Goal: Answer question/provide support: Share knowledge or assist other users

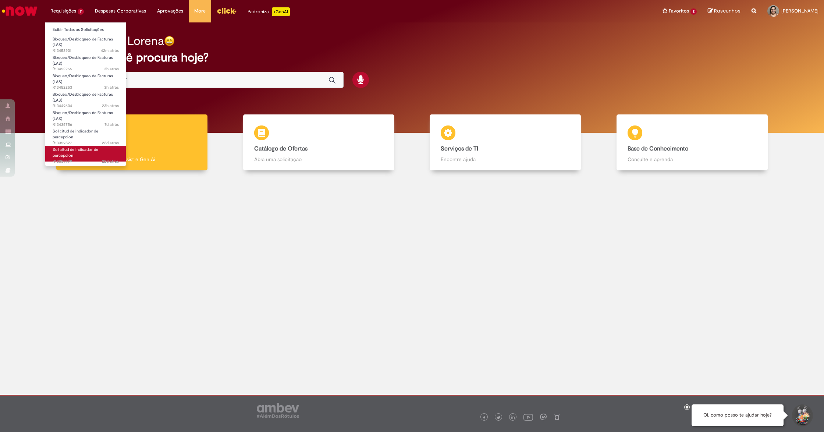
click at [92, 152] on link "Solicitud de indicador de percepcion 22d atrás 22 dias atrás R13359779" at bounding box center [85, 154] width 81 height 16
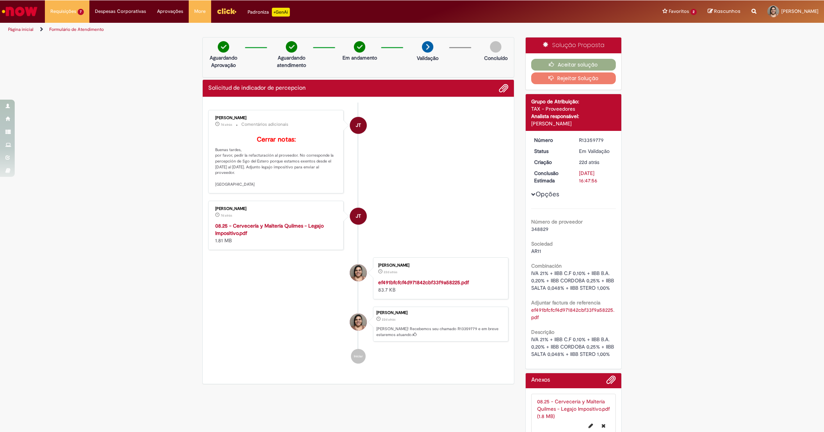
scroll to position [42, 0]
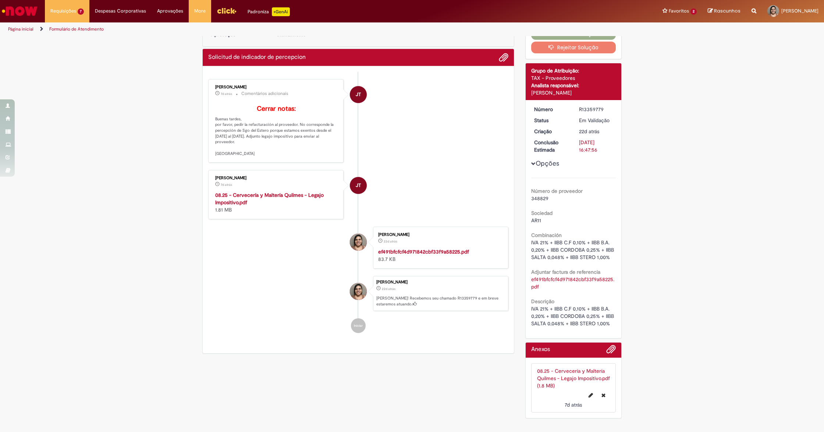
click at [425, 251] on strong "ef491bfcfcf4d971842cbf33f9a58225.pdf" at bounding box center [423, 251] width 91 height 7
click at [296, 195] on strong "08.25 - Cervecería y Maltería Quilmes - Legajo Impositivo.pdf" at bounding box center [269, 199] width 109 height 14
drag, startPoint x: 545, startPoint y: 254, endPoint x: 527, endPoint y: 231, distance: 28.8
click at [531, 239] on div "IVA 21% + IIBB C.F 0,10% + IIBB B.A. 0,20% + IIBB CORDOBA 0,25% + IIBB SALTA 0,…" at bounding box center [573, 250] width 85 height 22
copy span "IVA 21% + IIBB C.F 0,10% + IIBB B.A. 0,20% + IIBB CORDOBA 0,25% + IIBB SALTA 0,…"
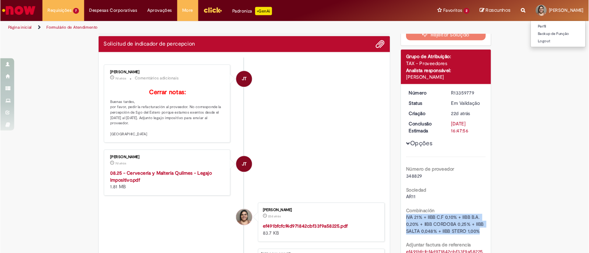
scroll to position [40, 0]
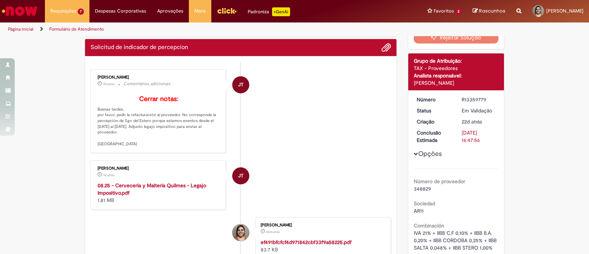
drag, startPoint x: 627, startPoint y: 2, endPoint x: 245, endPoint y: 109, distance: 397.1
click at [245, 109] on li "JT [PERSON_NAME] 7d atrás 7 dias atrás Comentários adicionais Cerrar notas: Bue…" at bounding box center [241, 111] width 300 height 84
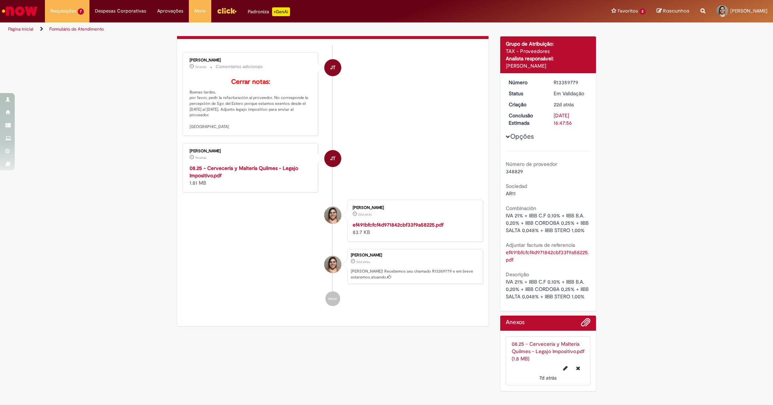
scroll to position [69, 0]
click at [566, 79] on div "R13359779" at bounding box center [570, 82] width 34 height 7
copy div "R13359779"
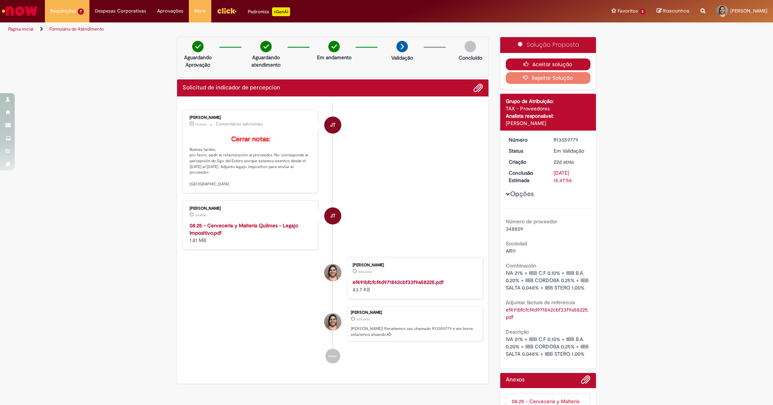
click at [554, 61] on button "Aceitar solução" at bounding box center [548, 65] width 85 height 12
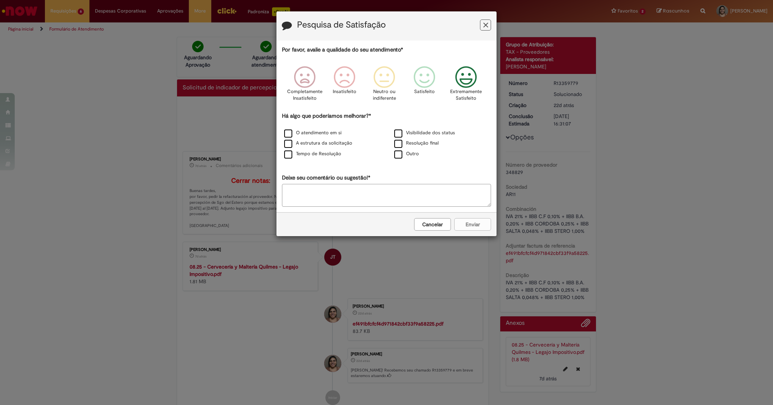
click at [473, 77] on icon "Feedback" at bounding box center [466, 77] width 28 height 22
click at [300, 130] on div "O atendimento em si" at bounding box center [331, 133] width 109 height 9
drag, startPoint x: 296, startPoint y: 158, endPoint x: 295, endPoint y: 151, distance: 7.0
click at [295, 157] on label "Tempo de Resolução" at bounding box center [312, 153] width 57 height 7
click at [304, 130] on label "O atendimento em si" at bounding box center [312, 133] width 57 height 7
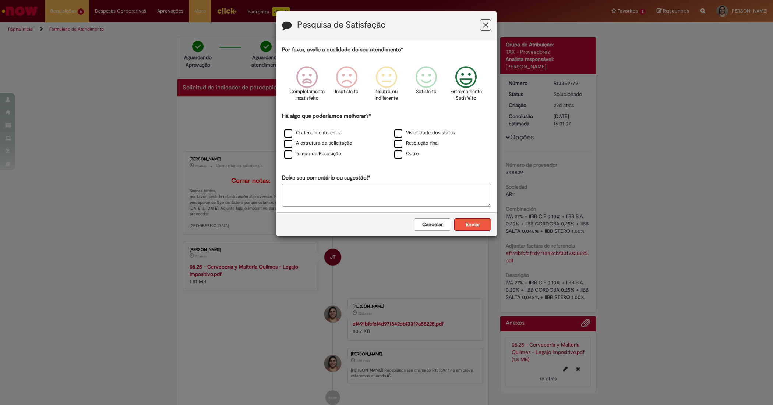
click at [465, 224] on button "Enviar" at bounding box center [472, 224] width 37 height 13
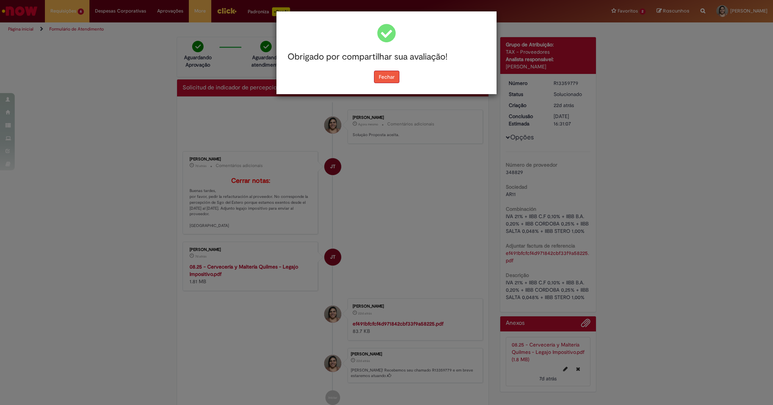
click at [394, 74] on button "Fechar" at bounding box center [386, 77] width 25 height 13
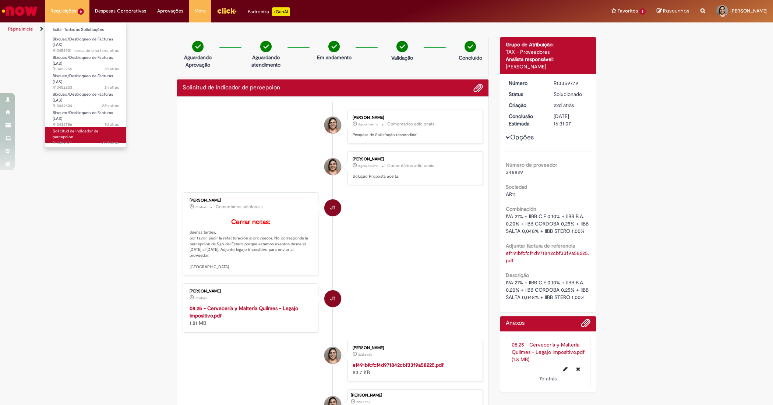
click at [83, 134] on span "Solicitud de indicador de percepcion" at bounding box center [76, 133] width 46 height 11
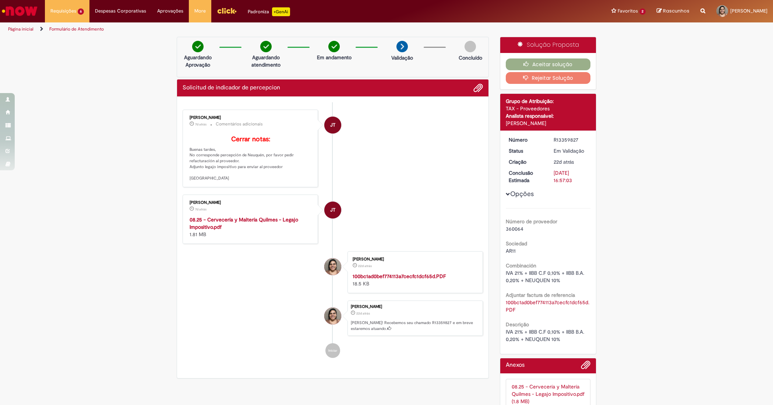
click at [414, 280] on strong "100bc1ad0bef774113a7cecfc1dcf65d.PDF" at bounding box center [398, 276] width 93 height 7
click at [639, 104] on div "Verificar Código de Barras Aguardando Aprovação Aguardando atendimento Em andam…" at bounding box center [386, 237] width 773 height 401
drag, startPoint x: 563, startPoint y: 283, endPoint x: 504, endPoint y: 271, distance: 60.5
click at [506, 271] on div "IVA 21% + IIBB C.F 0,10% + IIBB B.A. 0,20% + NEUQUEN 10%" at bounding box center [548, 276] width 85 height 15
copy span "VA 21% + IIBB C.F 0,10% + IIBB B.A. 0,20% + NEUQUEN 10%"
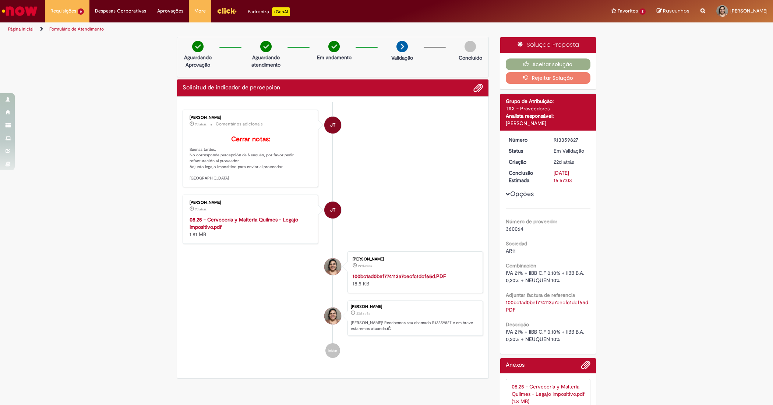
click at [561, 137] on div "R13359827" at bounding box center [570, 139] width 34 height 7
copy div "R13359827"
click at [574, 64] on button "Aceitar solução" at bounding box center [548, 65] width 85 height 12
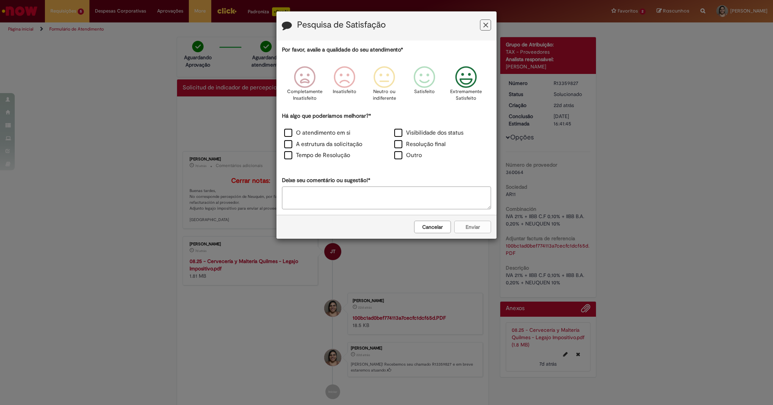
click at [469, 80] on icon "Feedback" at bounding box center [466, 77] width 28 height 22
click at [295, 132] on label "O atendimento em si" at bounding box center [317, 133] width 66 height 8
click at [302, 161] on div "Tempo de Resolução" at bounding box center [331, 155] width 110 height 11
click at [301, 153] on label "Tempo de Resolução" at bounding box center [317, 155] width 66 height 8
click at [470, 225] on button "Enviar" at bounding box center [472, 227] width 37 height 13
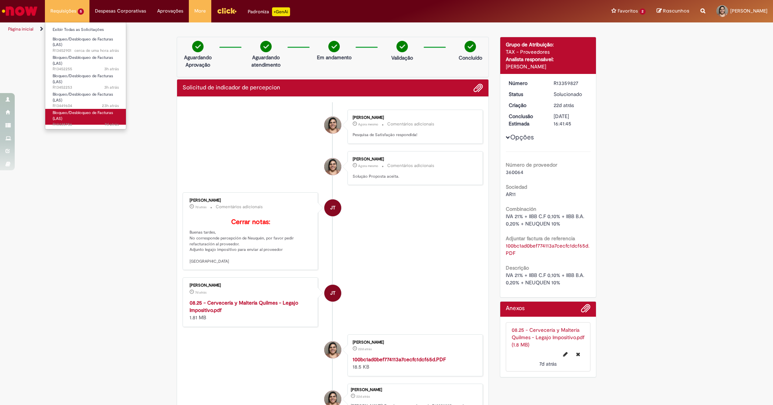
click at [57, 117] on span "Bloqueo/Desbloqueo de Facturas (LAS)" at bounding box center [83, 115] width 60 height 11
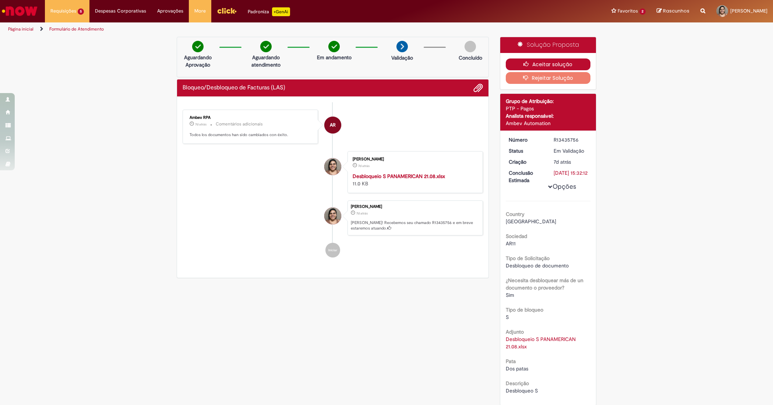
click at [524, 65] on icon "button" at bounding box center [527, 63] width 9 height 5
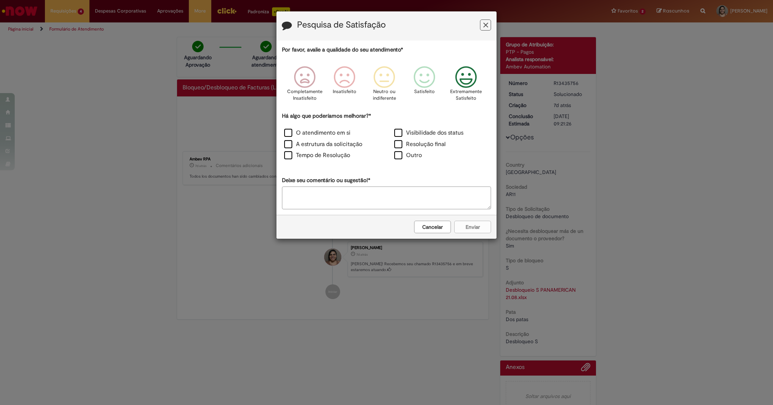
click at [464, 88] on icon "Feedback" at bounding box center [466, 77] width 28 height 22
click at [293, 124] on div "Há algo que poderíamos melhorar?* O atendimento em si Visibilidade dos status A…" at bounding box center [386, 137] width 209 height 50
click at [295, 135] on label "O atendimento em si" at bounding box center [317, 133] width 66 height 8
click at [311, 153] on label "Tempo de Resolução" at bounding box center [317, 155] width 66 height 8
click at [470, 227] on button "Enviar" at bounding box center [472, 227] width 37 height 13
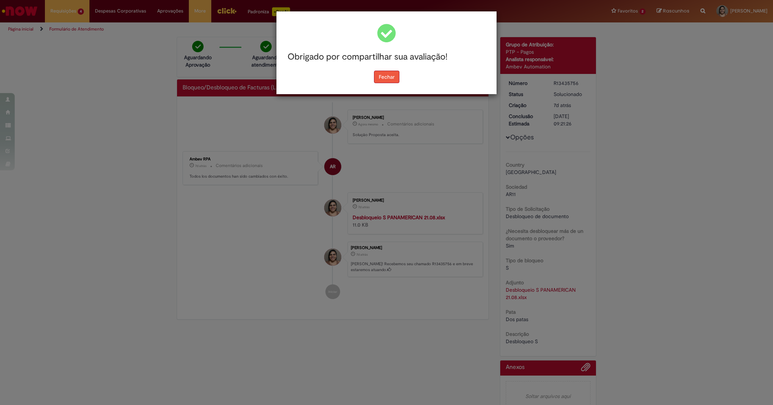
click at [389, 72] on button "Fechar" at bounding box center [386, 77] width 25 height 13
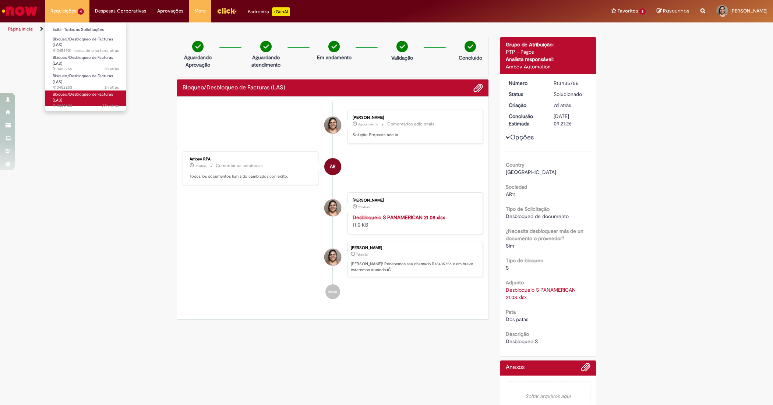
click at [90, 96] on span "Bloqueo/Desbloqueo de Facturas (LAS)" at bounding box center [83, 97] width 60 height 11
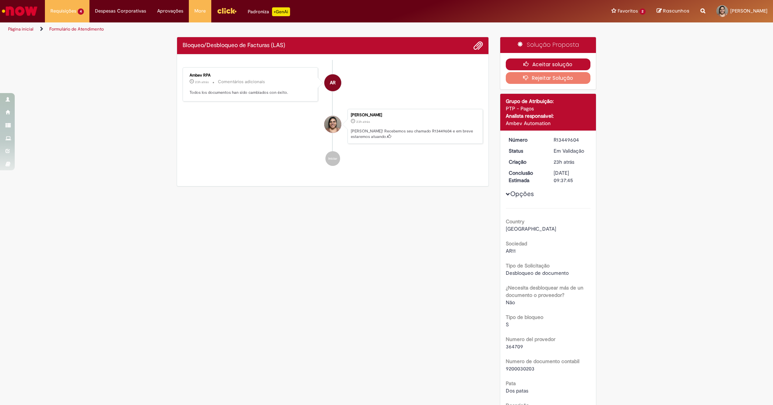
click at [543, 62] on button "Aceitar solução" at bounding box center [548, 65] width 85 height 12
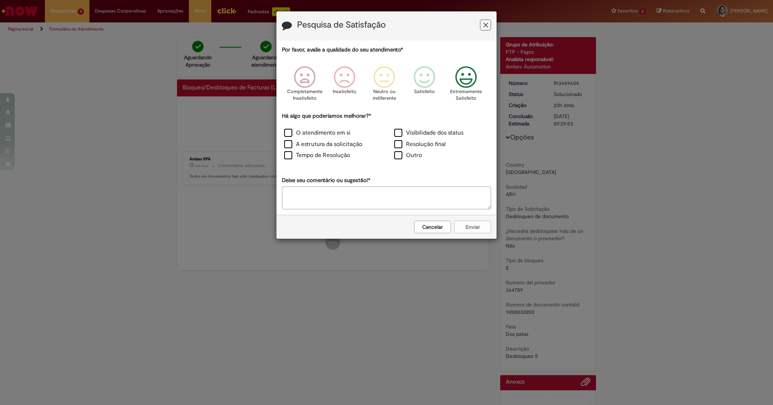
click at [450, 72] on div "Extremamente Satisfeito" at bounding box center [466, 86] width 42 height 50
click at [318, 133] on label "O atendimento em si" at bounding box center [317, 133] width 66 height 8
click at [308, 152] on label "Tempo de Resolução" at bounding box center [317, 155] width 66 height 8
click at [476, 232] on button "Enviar" at bounding box center [472, 227] width 37 height 13
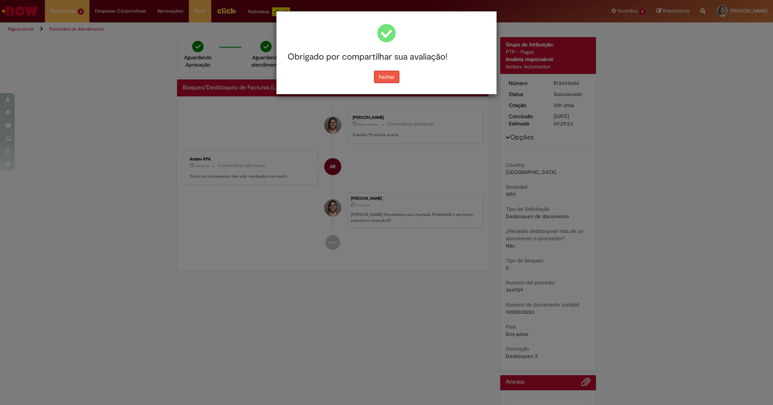
click at [387, 74] on button "Fechar" at bounding box center [386, 77] width 25 height 13
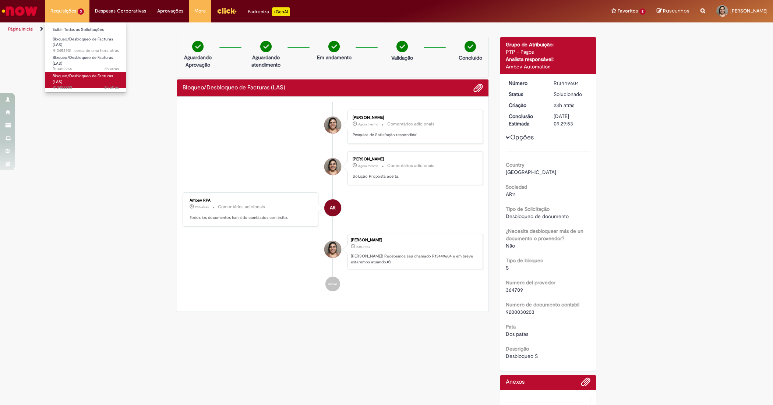
click at [72, 83] on link "Bloqueo/Desbloqueo de Facturas (LAS) 3h atrás 3 horas atrás R13452253" at bounding box center [85, 80] width 81 height 16
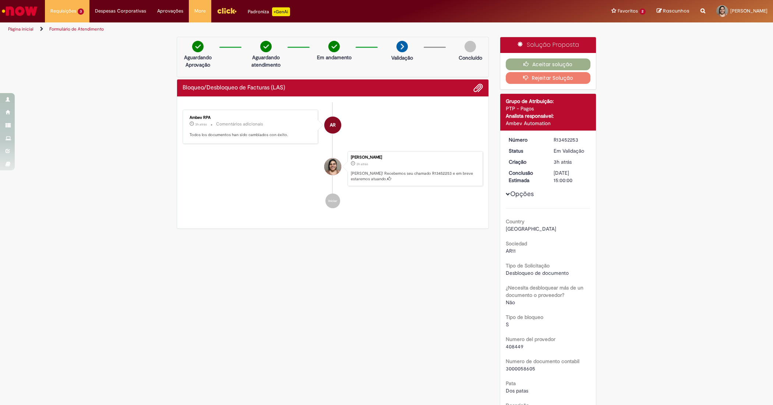
click at [547, 43] on div "Solução Proposta" at bounding box center [548, 45] width 96 height 16
click at [523, 64] on icon "button" at bounding box center [527, 63] width 9 height 5
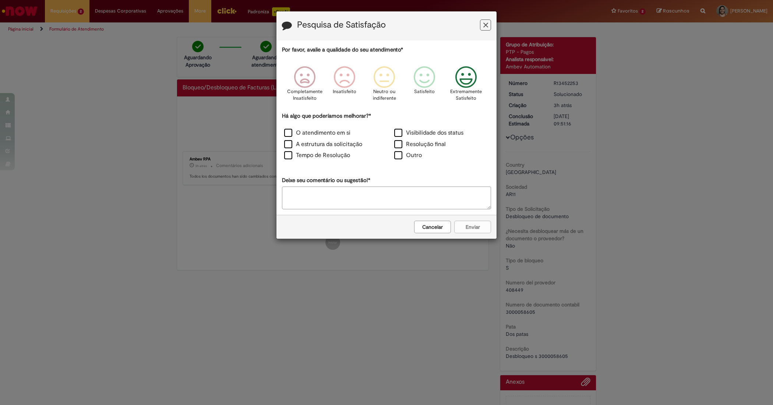
click at [459, 81] on icon "Feedback" at bounding box center [466, 77] width 28 height 22
click at [309, 135] on label "O atendimento em si" at bounding box center [317, 133] width 66 height 8
click at [295, 156] on label "Tempo de Resolução" at bounding box center [317, 155] width 66 height 8
click at [470, 228] on button "Enviar" at bounding box center [472, 227] width 37 height 13
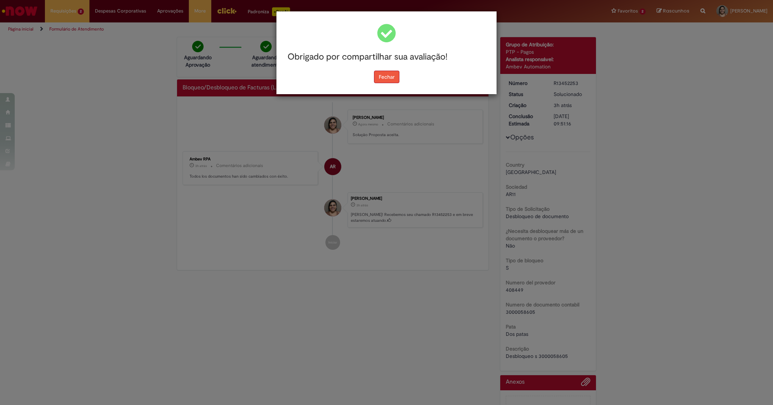
click at [387, 72] on button "Fechar" at bounding box center [386, 77] width 25 height 13
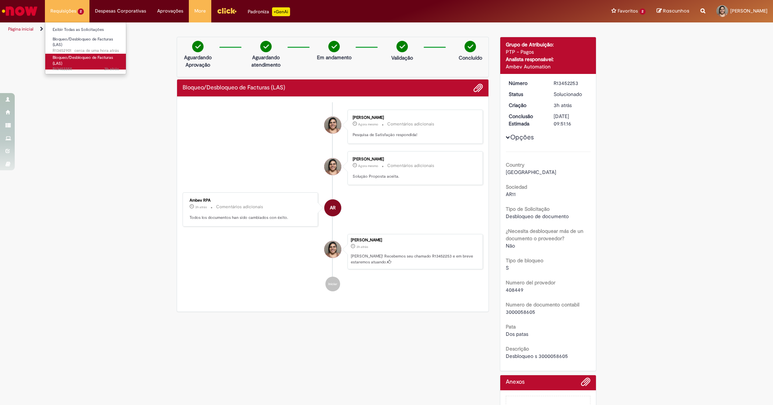
click at [77, 61] on link "Bloqueo/Desbloqueo de Facturas (LAS) 3h atrás 3 horas atrás R13452255" at bounding box center [85, 62] width 81 height 16
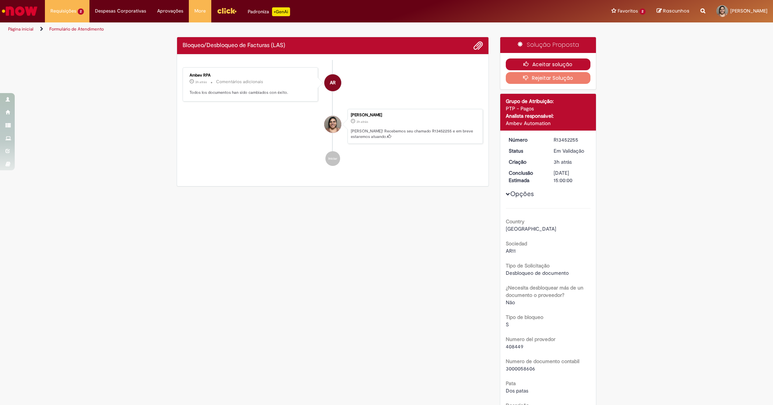
click at [540, 66] on button "Aceitar solução" at bounding box center [548, 65] width 85 height 12
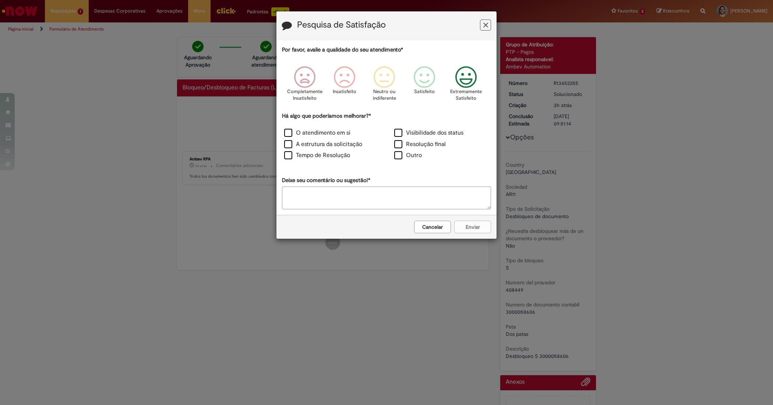
click at [462, 80] on icon "Feedback" at bounding box center [466, 77] width 28 height 22
click at [318, 134] on label "O atendimento em si" at bounding box center [317, 133] width 66 height 8
click at [316, 157] on label "Tempo de Resolução" at bounding box center [317, 155] width 66 height 8
click at [470, 222] on button "Enviar" at bounding box center [472, 227] width 37 height 13
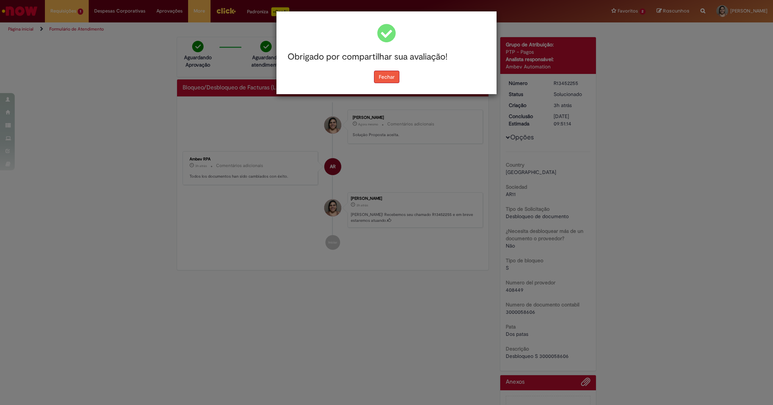
click at [387, 76] on button "Fechar" at bounding box center [386, 77] width 25 height 13
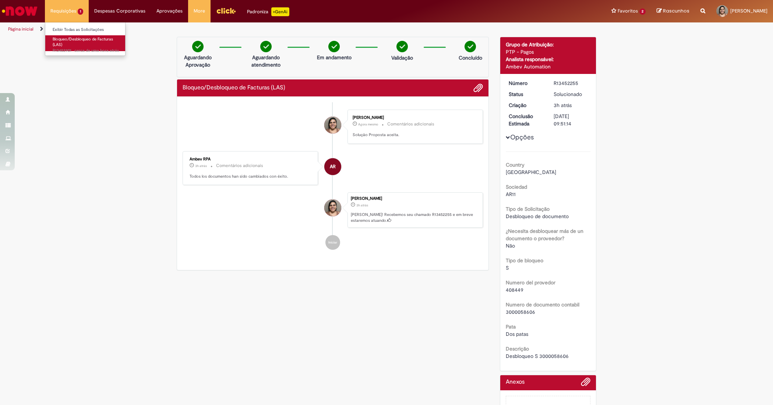
click at [70, 43] on link "Bloqueo/Desbloqueo de Facturas (LAS) cerca de uma hora atrás cerca de uma hora …" at bounding box center [85, 43] width 81 height 16
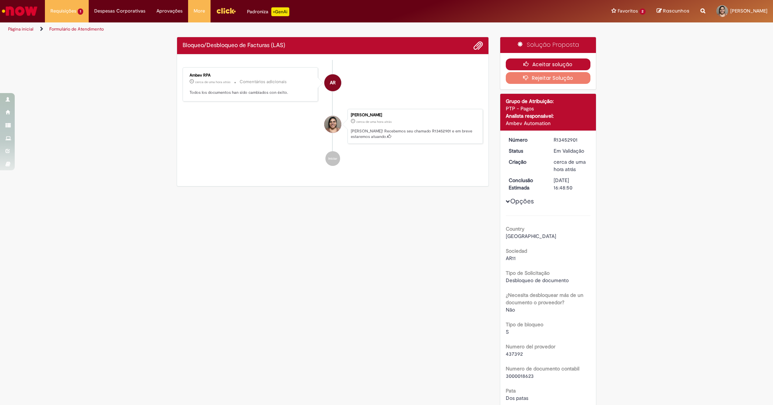
click at [543, 64] on button "Aceitar solução" at bounding box center [548, 65] width 85 height 12
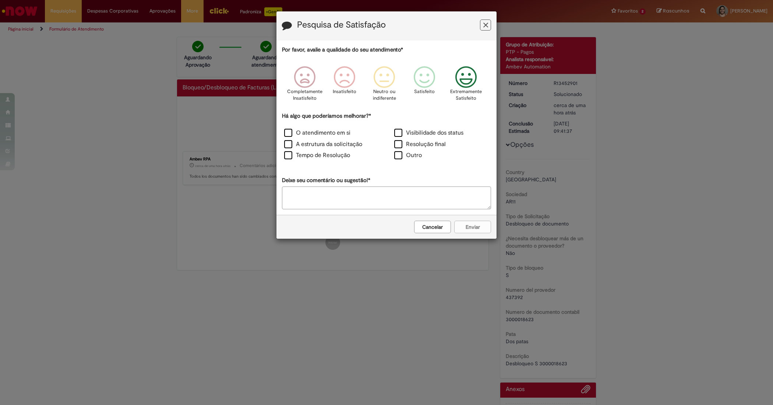
click at [461, 82] on icon "Feedback" at bounding box center [466, 77] width 28 height 22
click at [317, 135] on label "O atendimento em si" at bounding box center [317, 133] width 66 height 8
click at [310, 157] on label "Tempo de Resolução" at bounding box center [317, 155] width 66 height 8
click at [475, 221] on button "Enviar" at bounding box center [472, 227] width 37 height 13
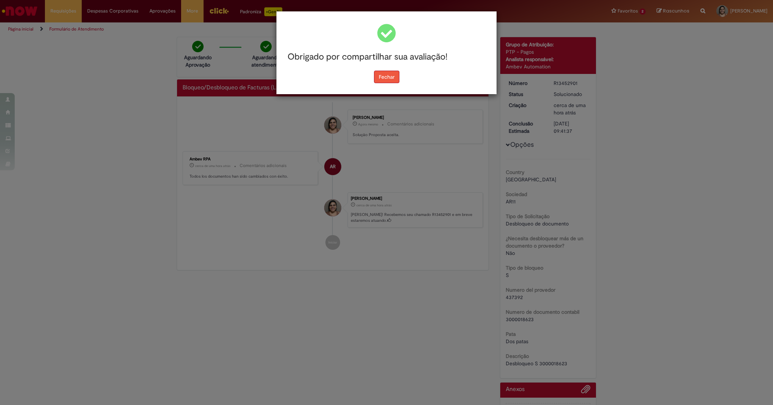
click at [387, 80] on button "Fechar" at bounding box center [386, 77] width 25 height 13
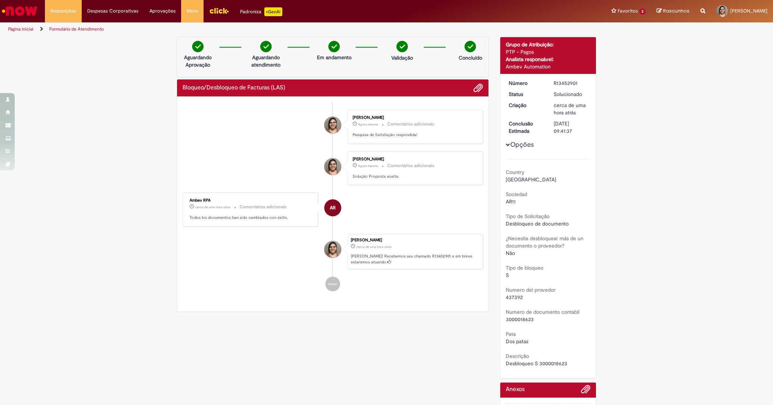
click at [23, 7] on img "Ir para a Homepage" at bounding box center [20, 11] width 38 height 15
